Goal: Task Accomplishment & Management: Complete application form

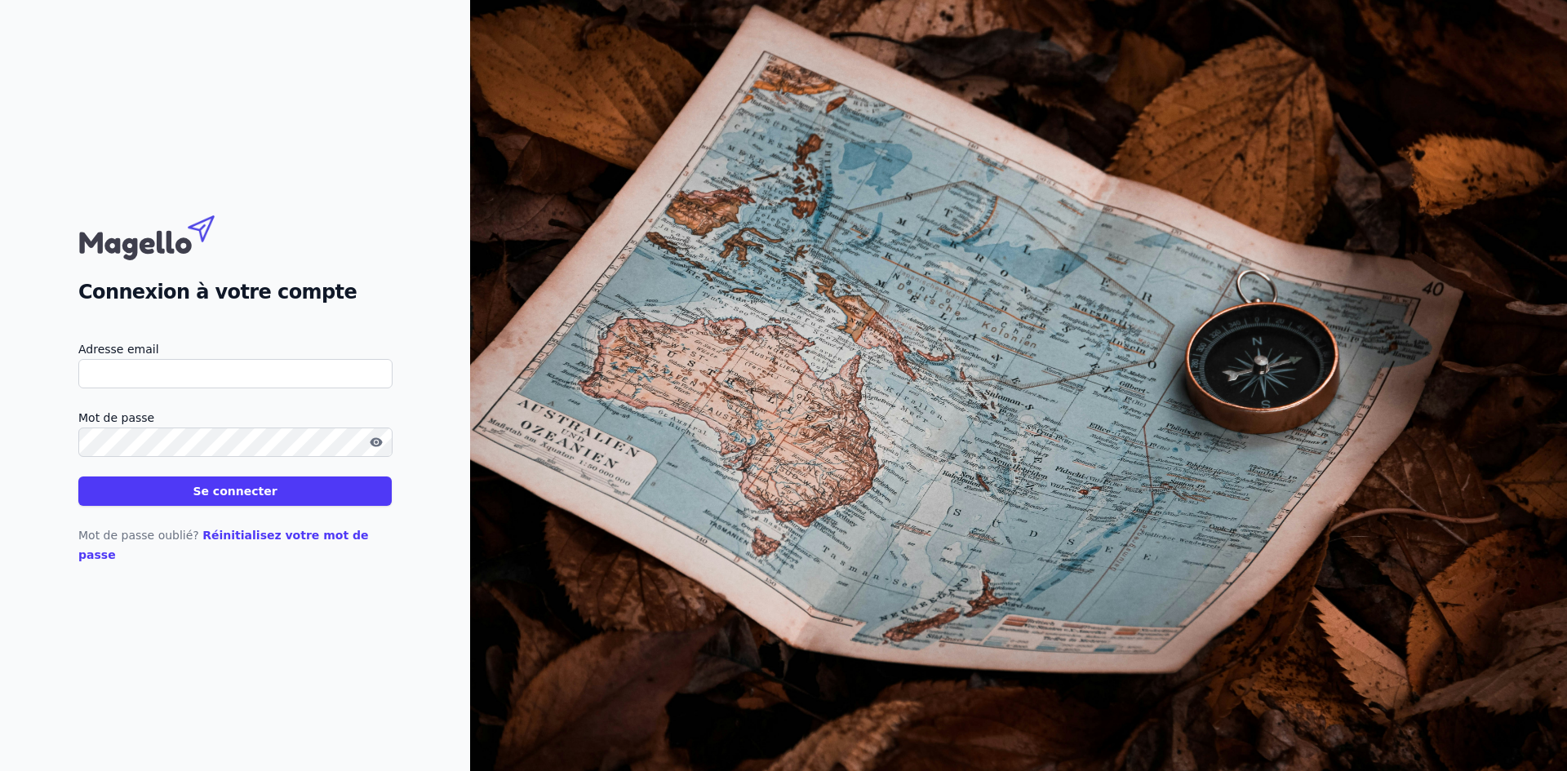
click at [218, 387] on input "Adresse email" at bounding box center [235, 373] width 314 height 29
type input "[EMAIL_ADDRESS][DOMAIN_NAME]"
click at [96, 505] on button "Se connecter" at bounding box center [234, 491] width 313 height 29
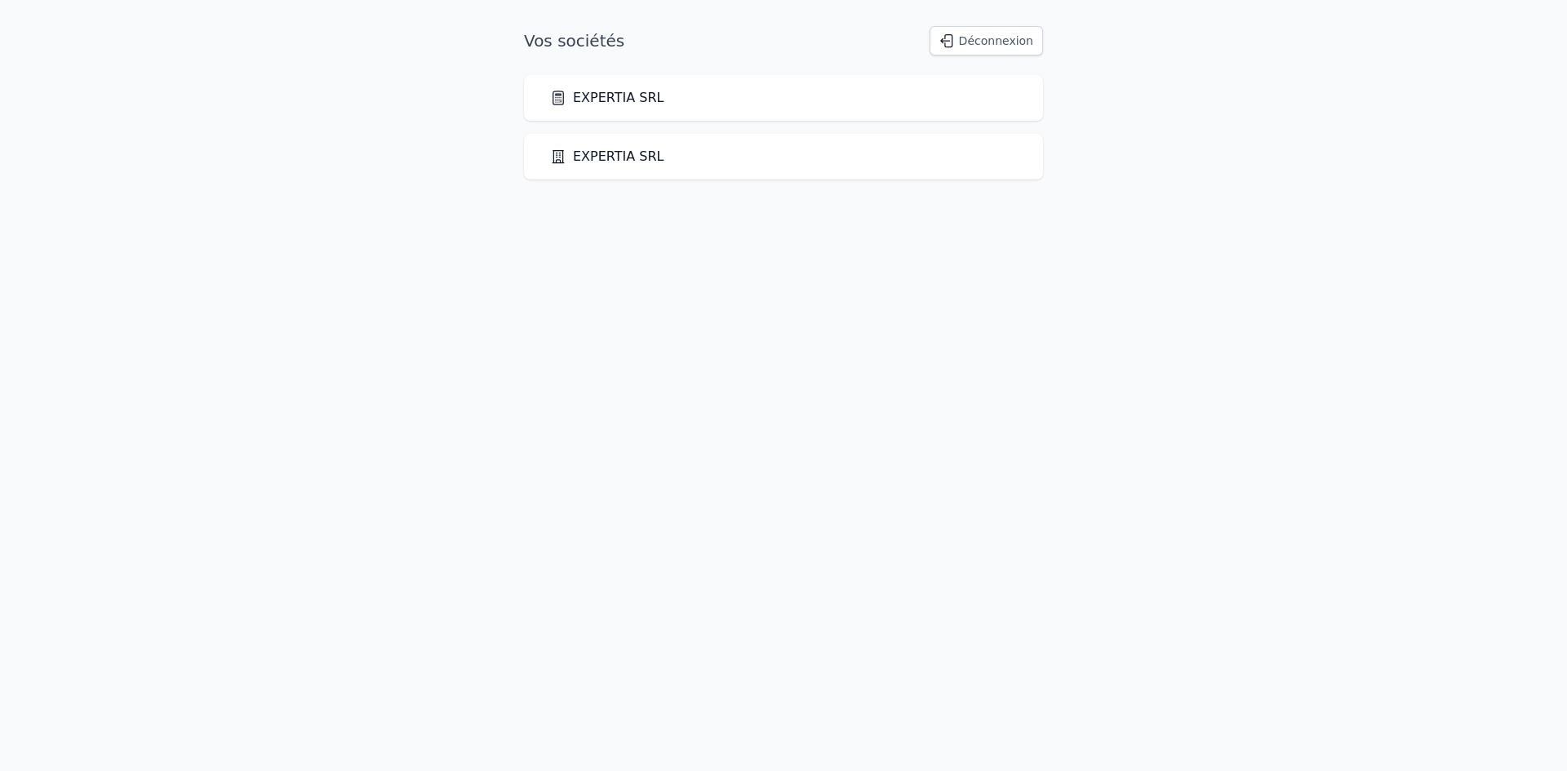
click at [576, 160] on link "EXPERTIA SRL" at bounding box center [607, 157] width 114 height 20
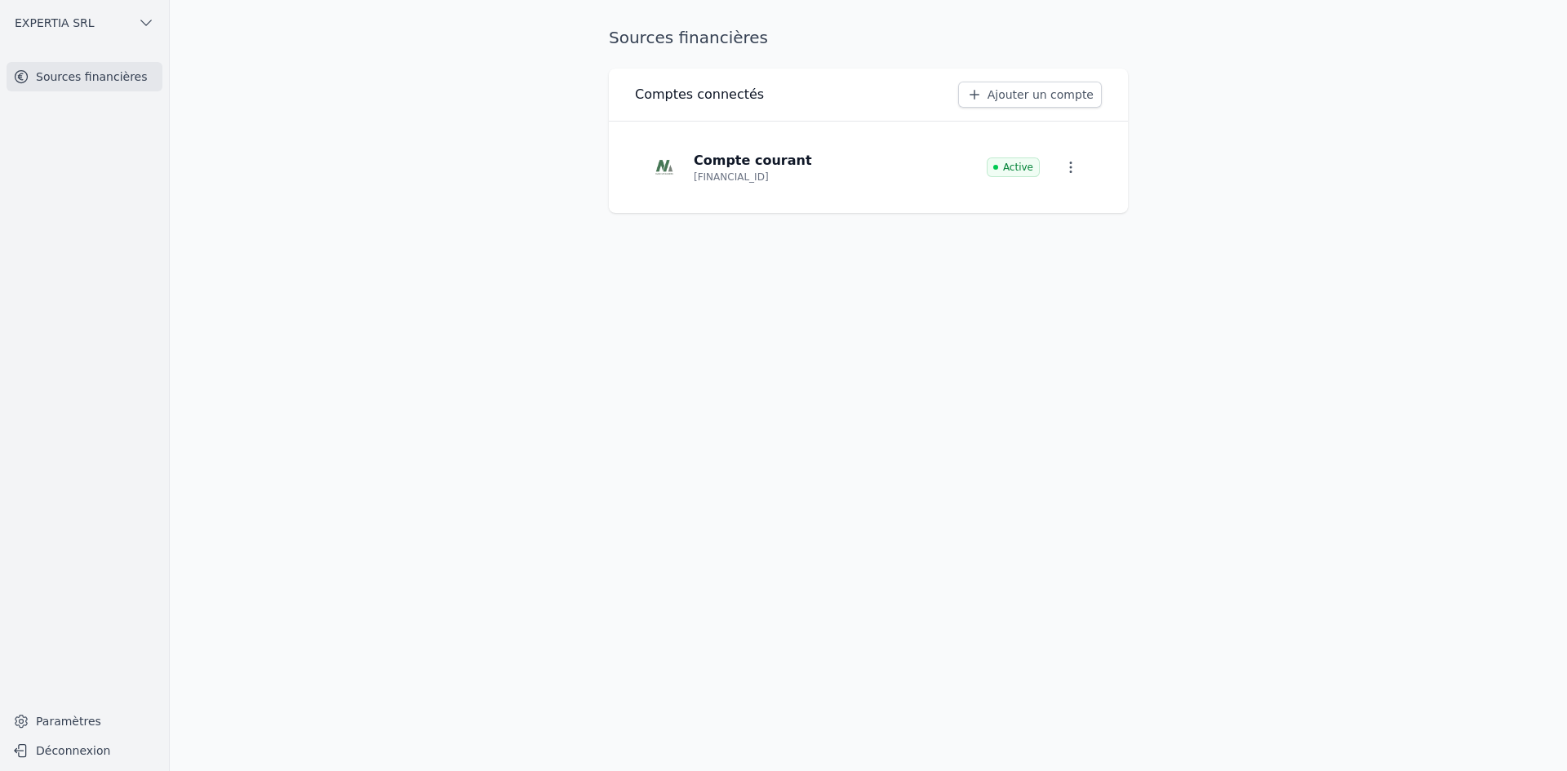
click at [60, 20] on span "EXPERTIA SRL" at bounding box center [55, 23] width 80 height 16
click at [61, 60] on icon at bounding box center [65, 58] width 11 height 13
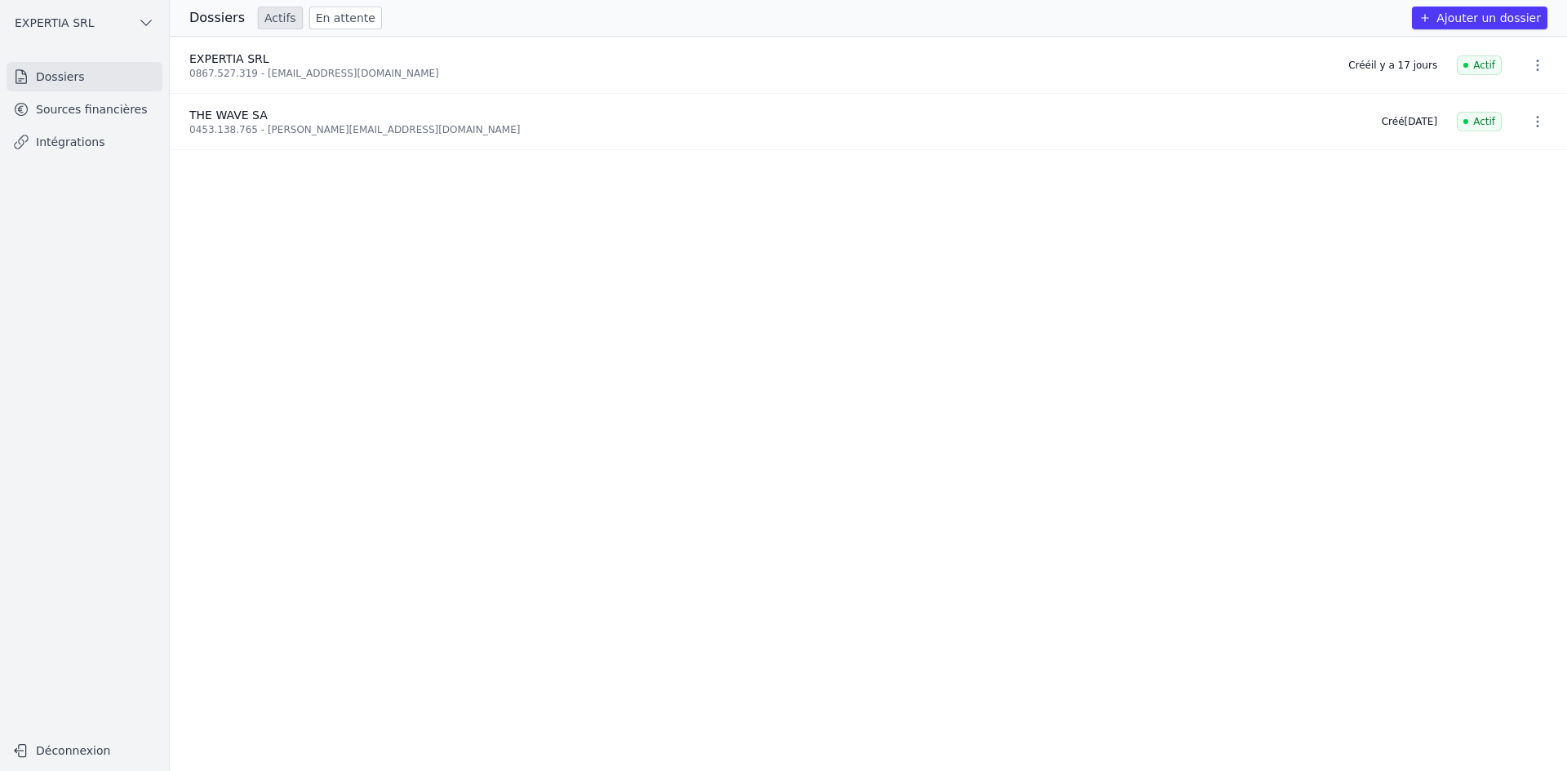
click at [1491, 16] on button "Ajouter un dossier" at bounding box center [1480, 18] width 136 height 23
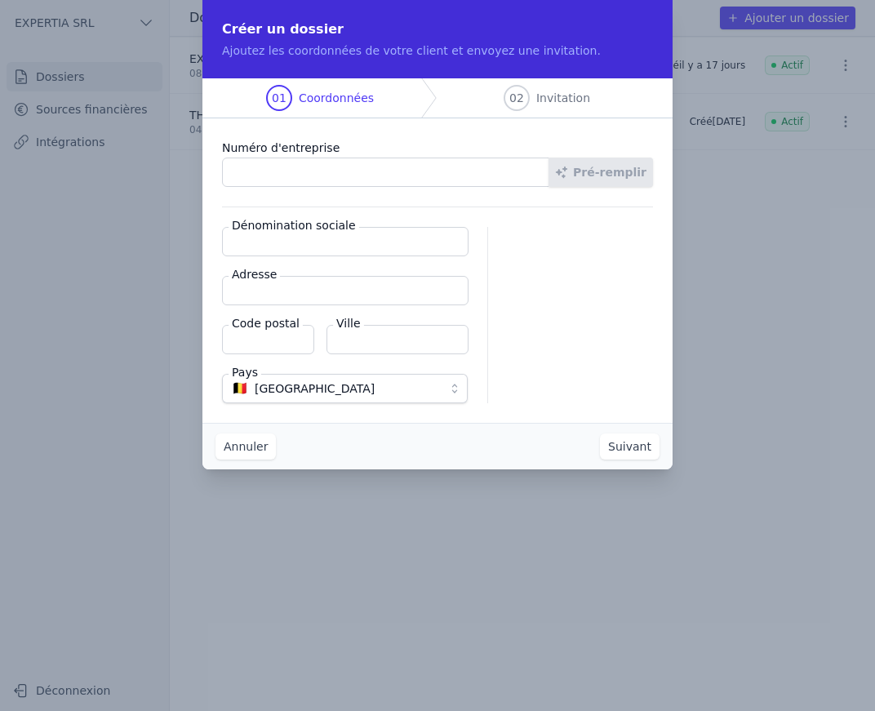
click at [362, 176] on input "Numéro d'entreprise" at bounding box center [385, 172] width 327 height 29
paste input "0633.511.255"
type input "0633.511.255"
click at [589, 174] on button "Pré-remplir" at bounding box center [601, 172] width 104 height 29
type input "VENI Construct BVBA"
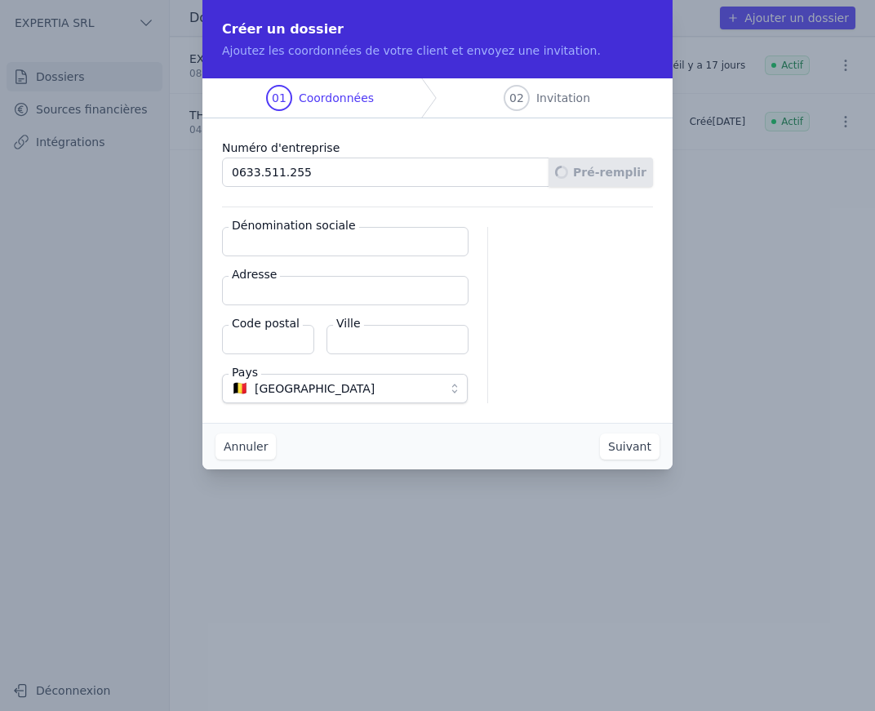
type input "[STREET_ADDRESS]"
type input "1850"
type input "Grimbergen"
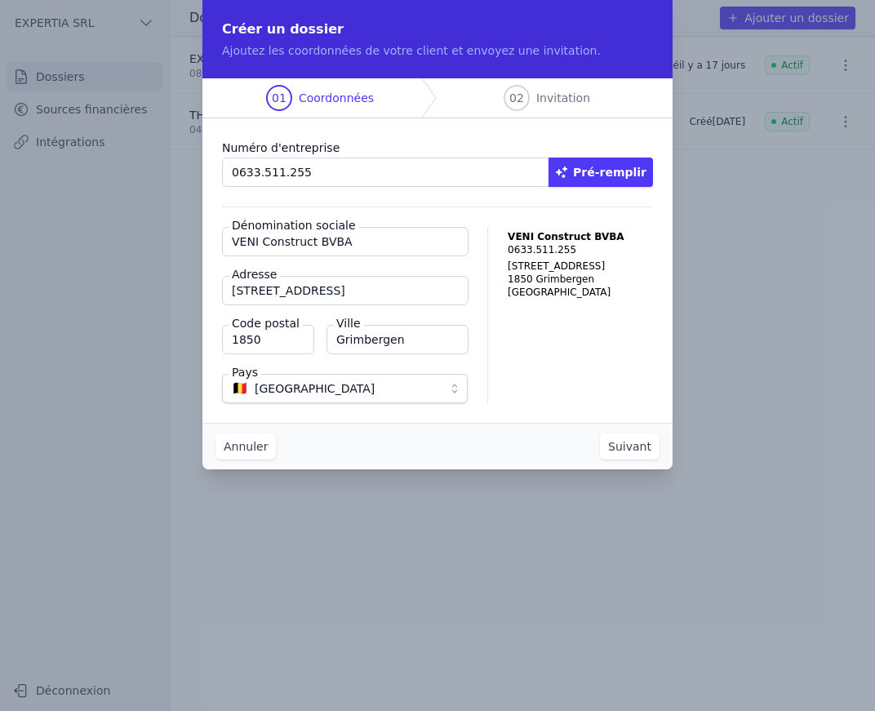
click at [628, 439] on button "Suivant" at bounding box center [630, 446] width 60 height 26
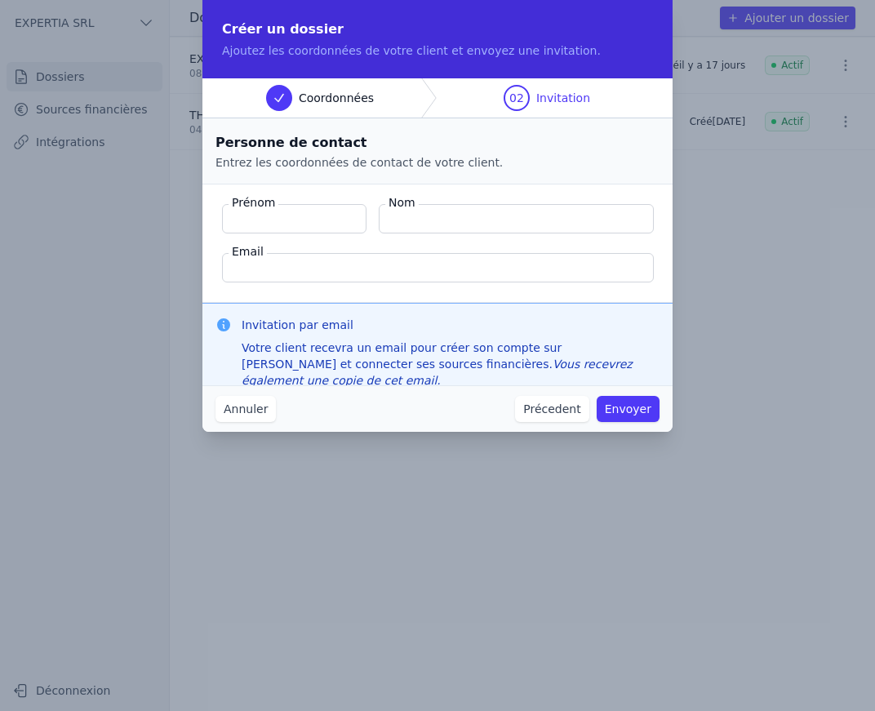
click at [312, 226] on input "Prénom" at bounding box center [294, 218] width 144 height 29
click at [297, 225] on input "Prénom" at bounding box center [294, 218] width 144 height 29
type input "[PERSON_NAME]"
type input "Georgiev"
click at [274, 276] on input "Email" at bounding box center [438, 267] width 432 height 29
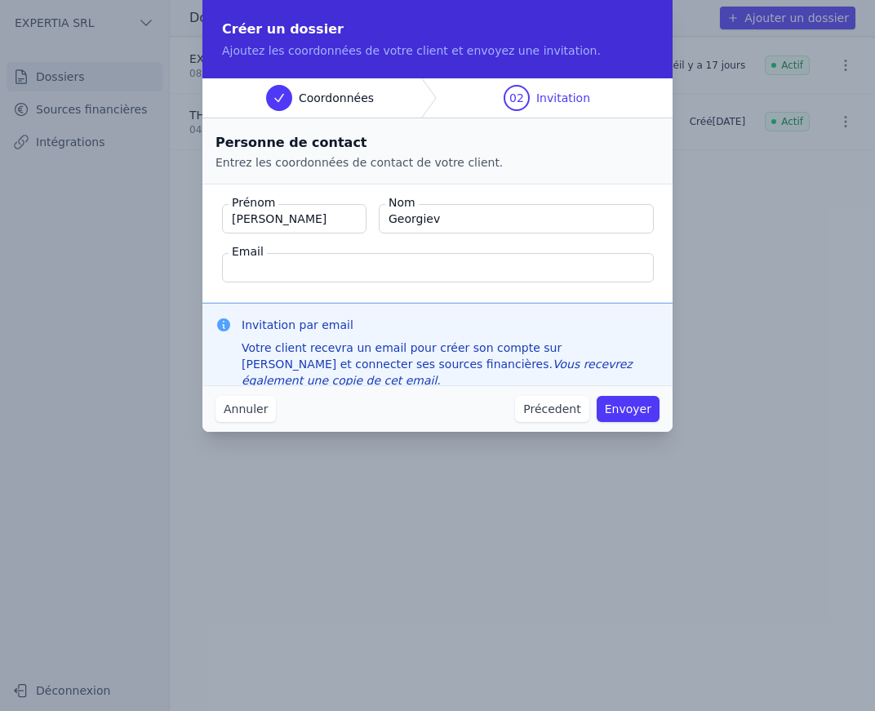
click at [305, 255] on input "Email" at bounding box center [438, 267] width 432 height 29
paste input "[EMAIL_ADDRESS][DOMAIN_NAME]"
type input "[EMAIL_ADDRESS][DOMAIN_NAME]"
click at [639, 402] on button "Envoyer" at bounding box center [628, 409] width 63 height 26
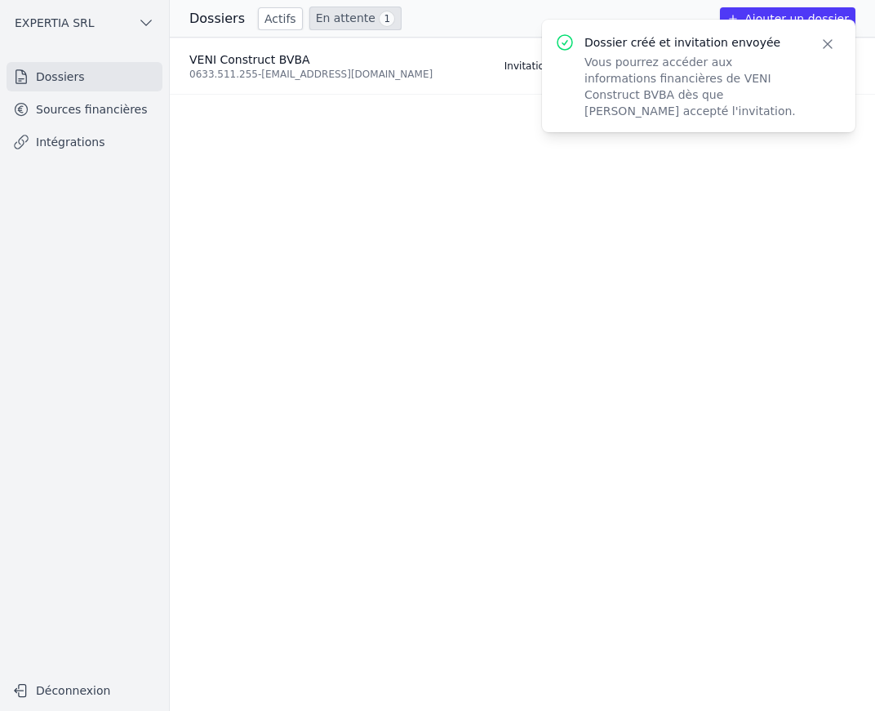
click at [681, 110] on div "Dossier créé et invitation envoyée Vous pourrez accéder aux informations financ…" at bounding box center [698, 76] width 313 height 113
click at [674, 74] on p "Vous pourrez accéder aux informations financières de VENI Construct BVBA dès qu…" at bounding box center [693, 86] width 216 height 65
click at [393, 110] on ul "VENI Construct BVBA 0633.511.255 - [EMAIL_ADDRESS][DOMAIN_NAME] Invitation envo…" at bounding box center [522, 375] width 705 height 674
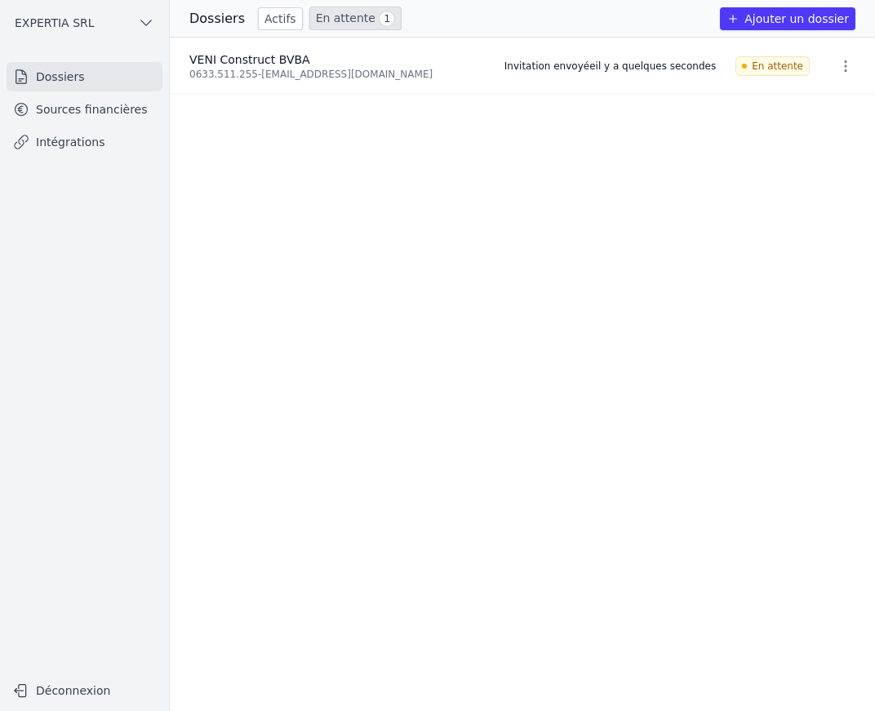
click at [838, 61] on icon "button" at bounding box center [846, 66] width 16 height 16
click at [561, 163] on div at bounding box center [437, 355] width 875 height 711
click at [489, 202] on ul "VENI Construct BVBA 0633.511.255 - [EMAIL_ADDRESS][DOMAIN_NAME] Invitation envo…" at bounding box center [522, 375] width 705 height 674
